Goal: Transaction & Acquisition: Obtain resource

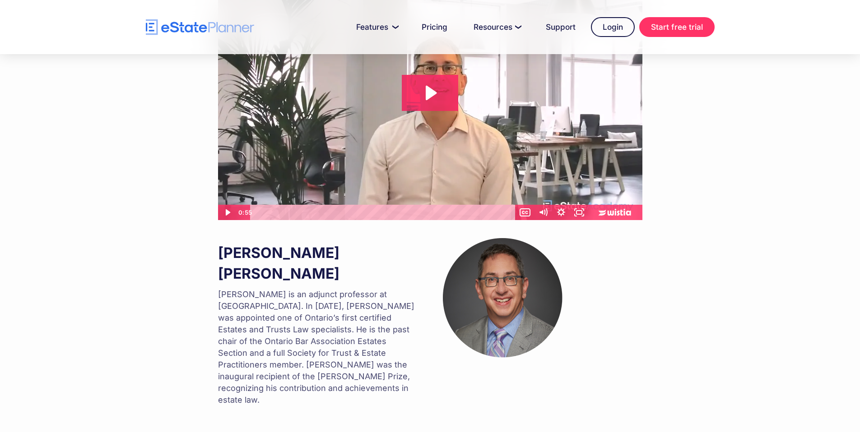
scroll to position [601, 0]
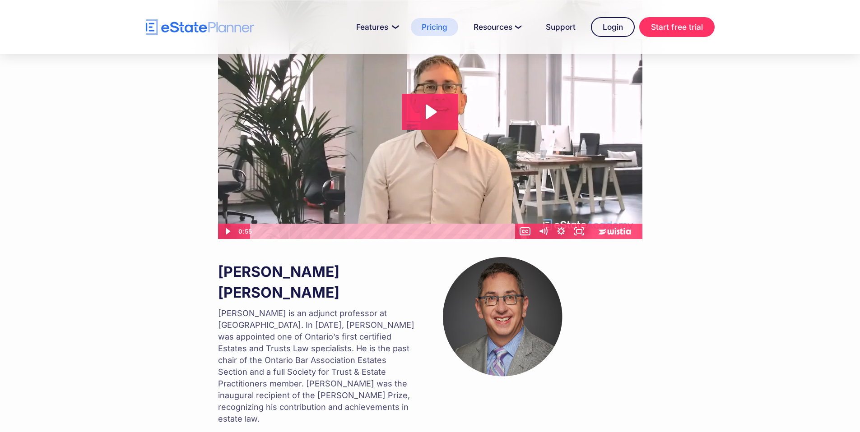
click at [431, 28] on link "Pricing" at bounding box center [434, 27] width 47 height 18
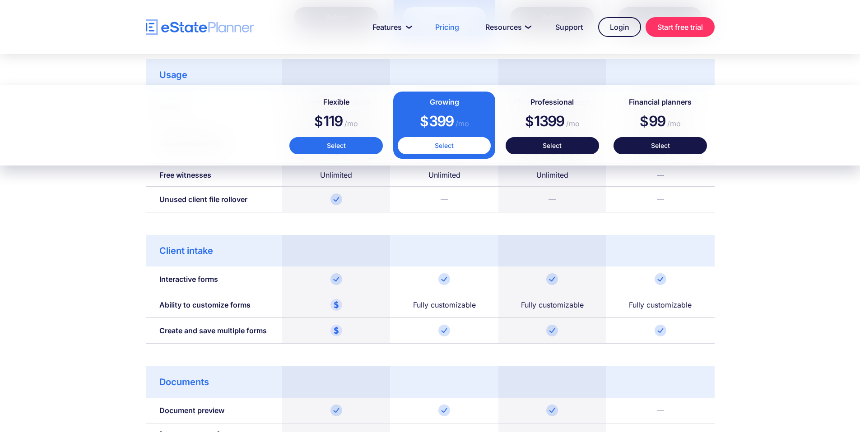
scroll to position [688, 0]
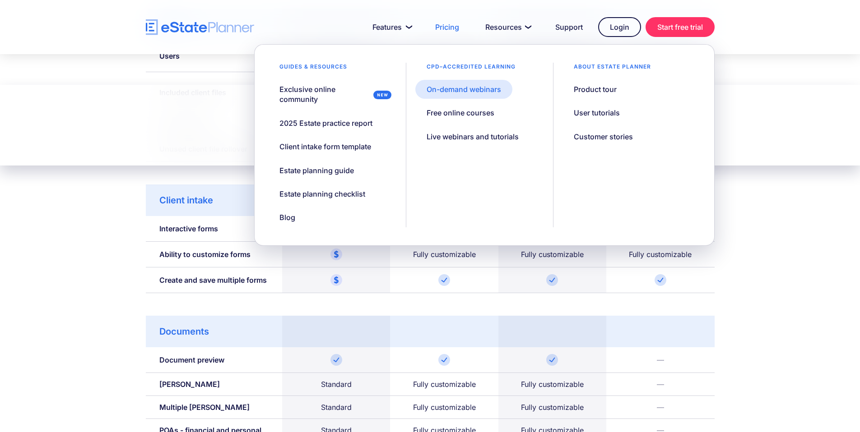
click at [491, 91] on div "On-demand webinars" at bounding box center [463, 89] width 74 height 10
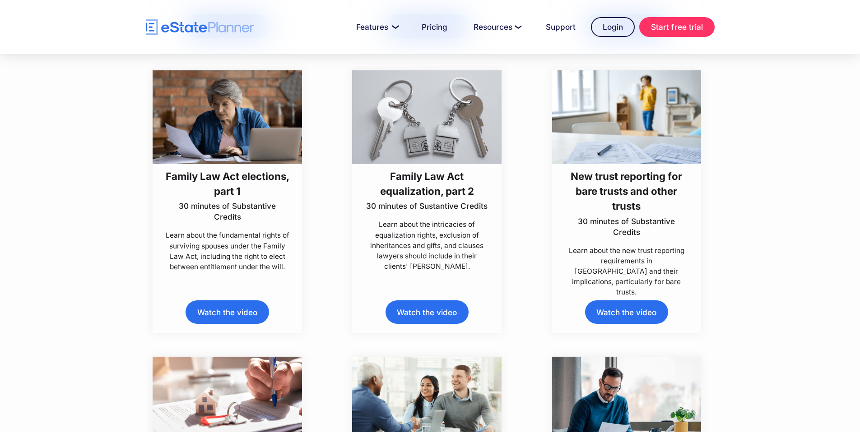
scroll to position [1952, 0]
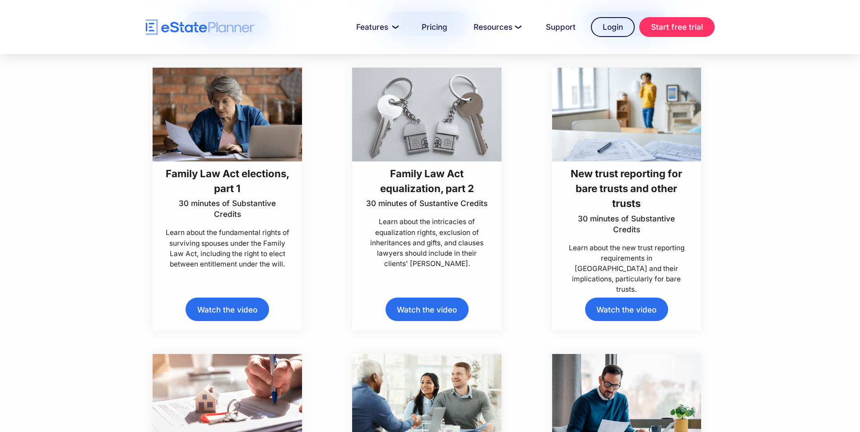
click at [402, 313] on link "Watch the video" at bounding box center [426, 309] width 83 height 23
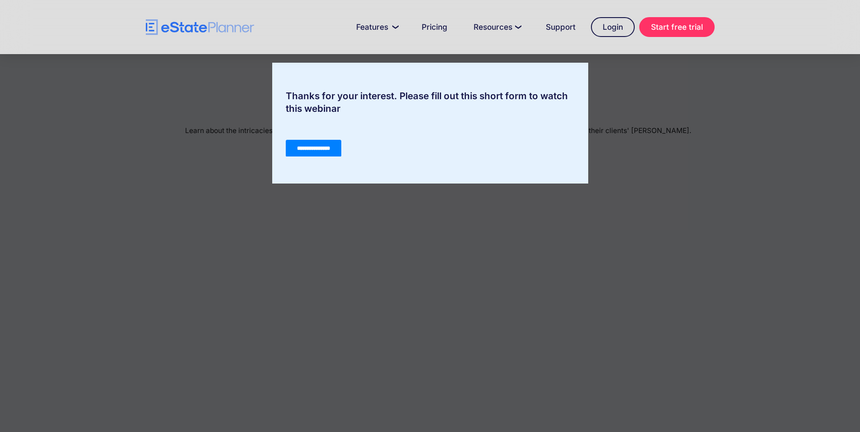
click at [325, 153] on input "**********" at bounding box center [312, 148] width 55 height 17
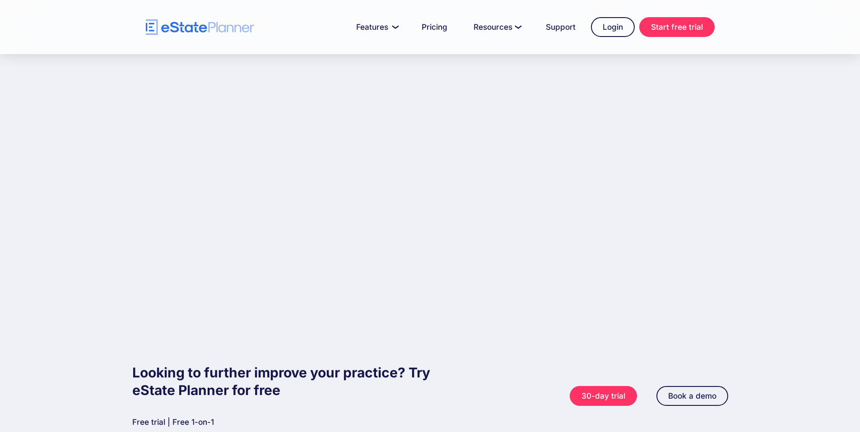
scroll to position [117, 0]
